Goal: Information Seeking & Learning: Learn about a topic

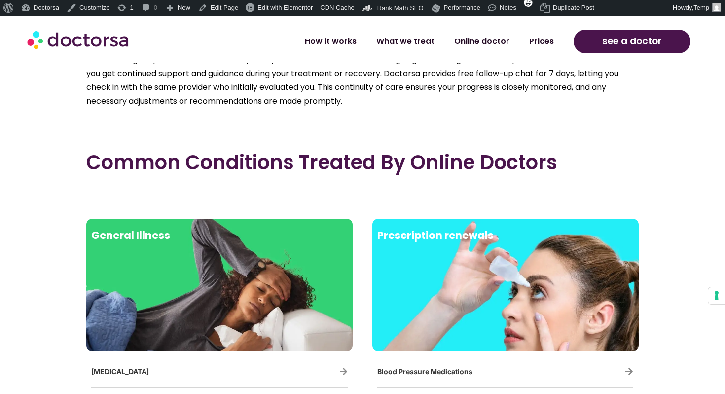
scroll to position [1470, 0]
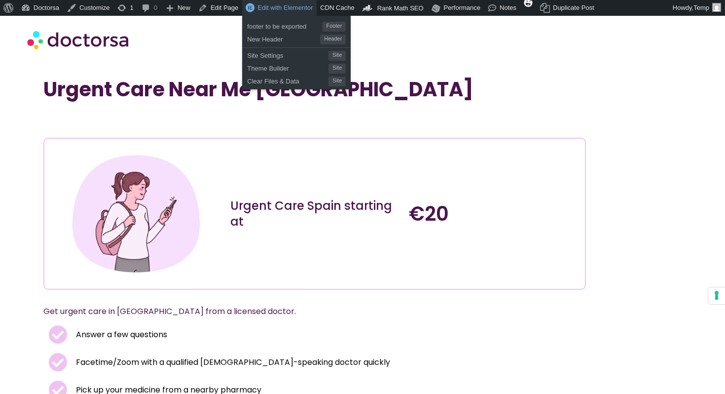
click at [280, 13] on link "Edit with Elementor" at bounding box center [279, 8] width 75 height 16
click at [284, 9] on span "Edit with Elementor" at bounding box center [285, 7] width 55 height 7
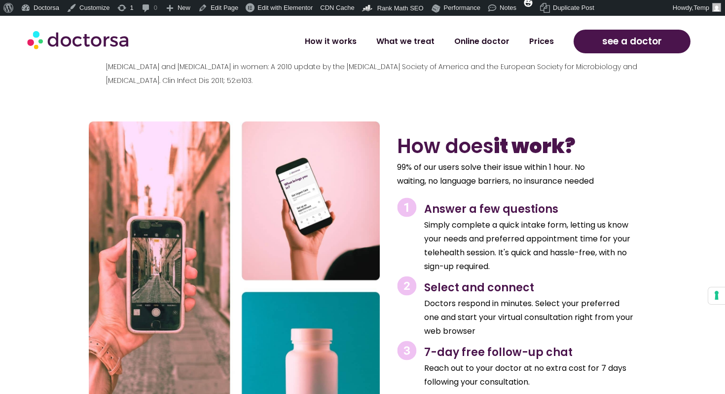
scroll to position [1986, 0]
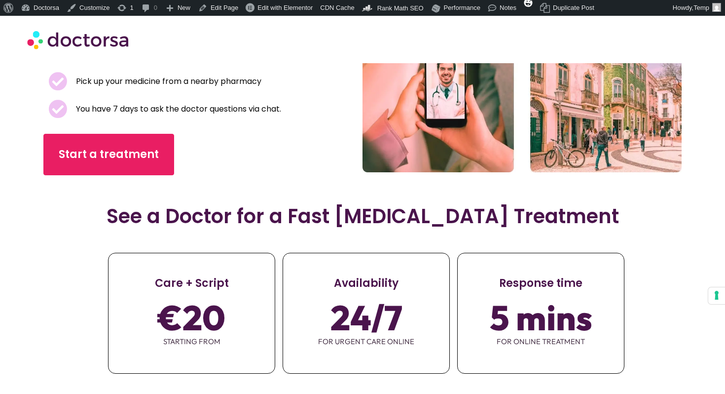
scroll to position [240, 0]
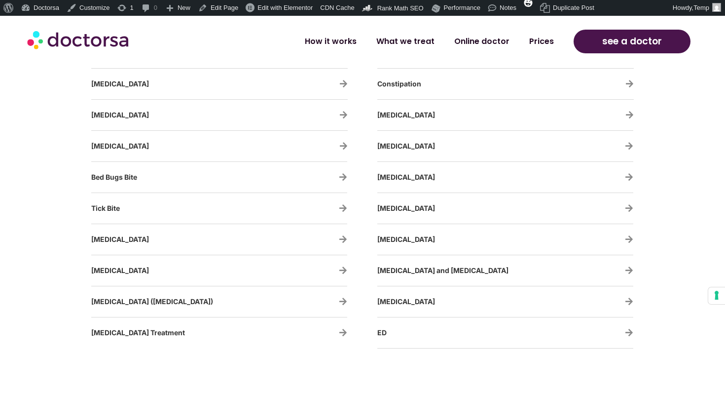
scroll to position [1886, 0]
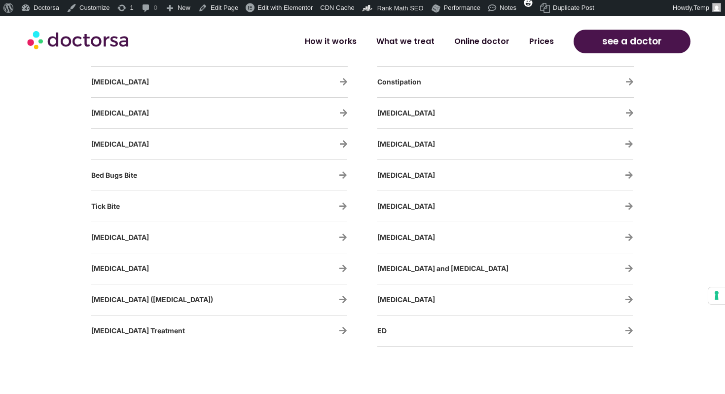
click at [150, 332] on link "[MEDICAL_DATA] Treatment" at bounding box center [138, 330] width 94 height 8
